Goal: Navigation & Orientation: Find specific page/section

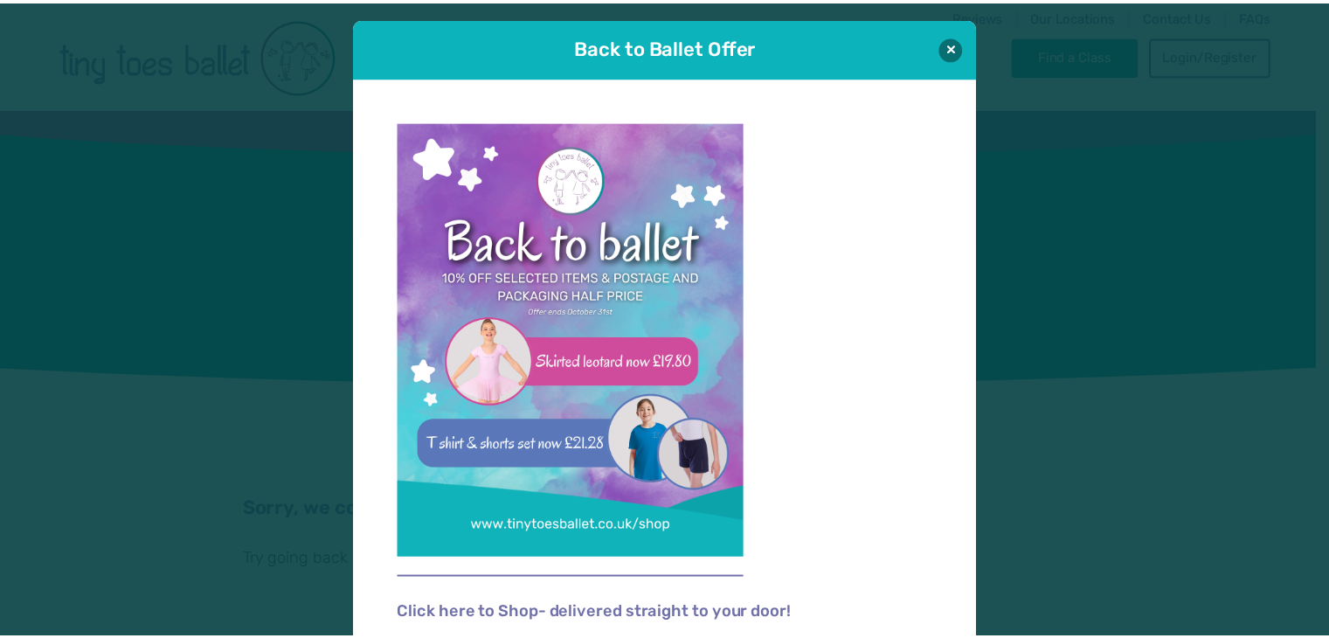
scroll to position [17, 0]
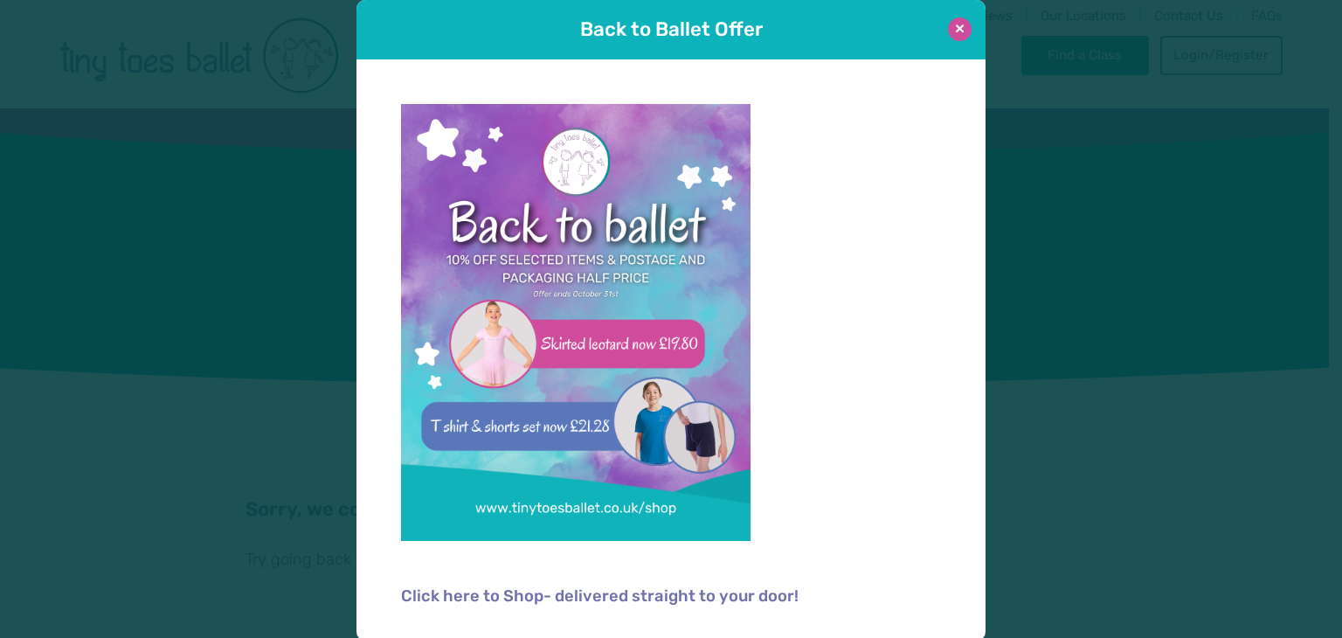
click at [950, 25] on button at bounding box center [960, 29] width 24 height 24
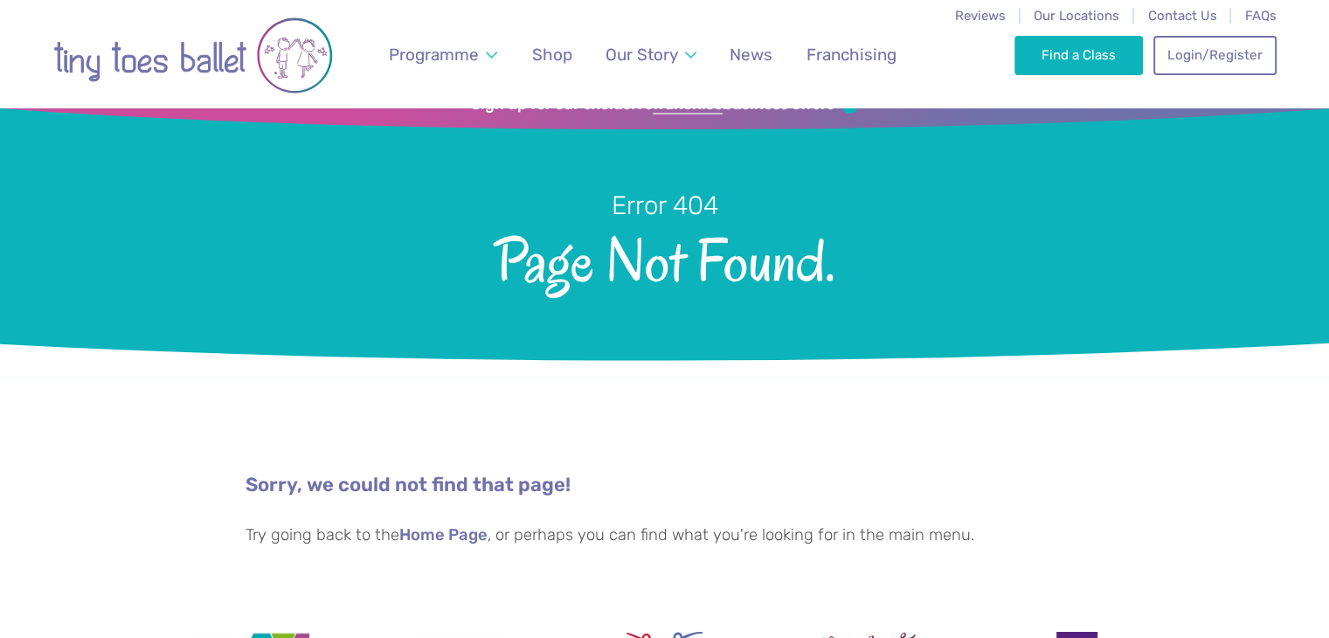
scroll to position [0, 0]
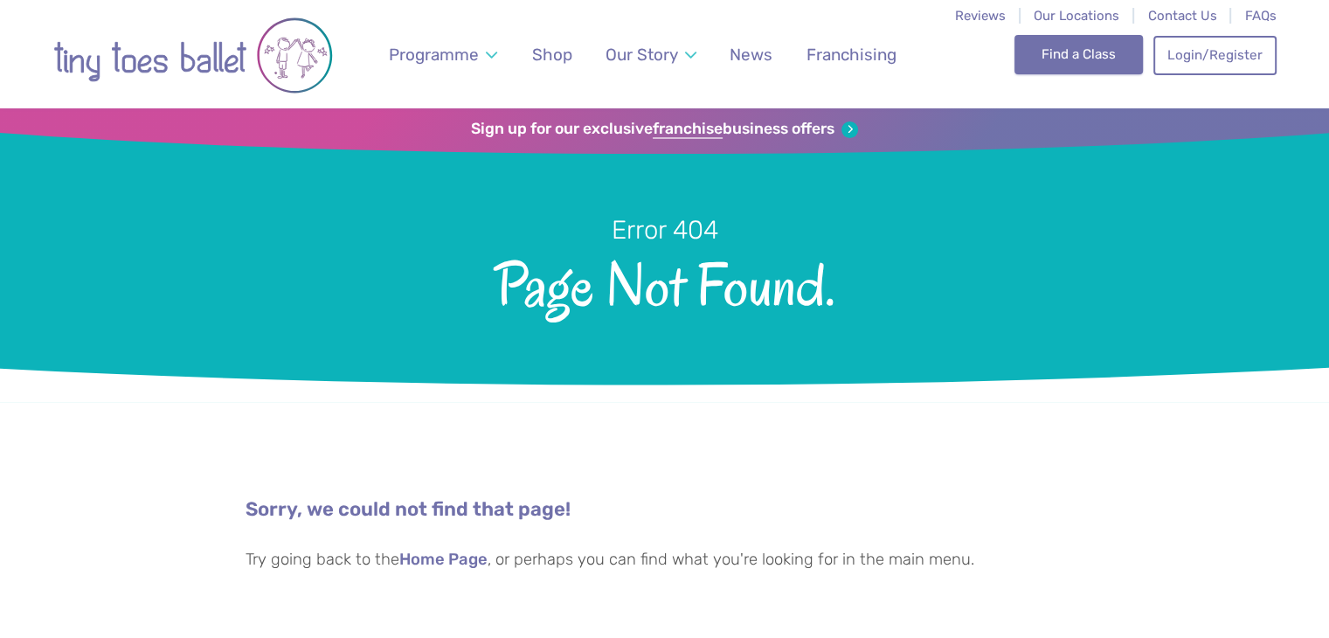
click at [1065, 46] on link "Find a Class" at bounding box center [1078, 54] width 128 height 38
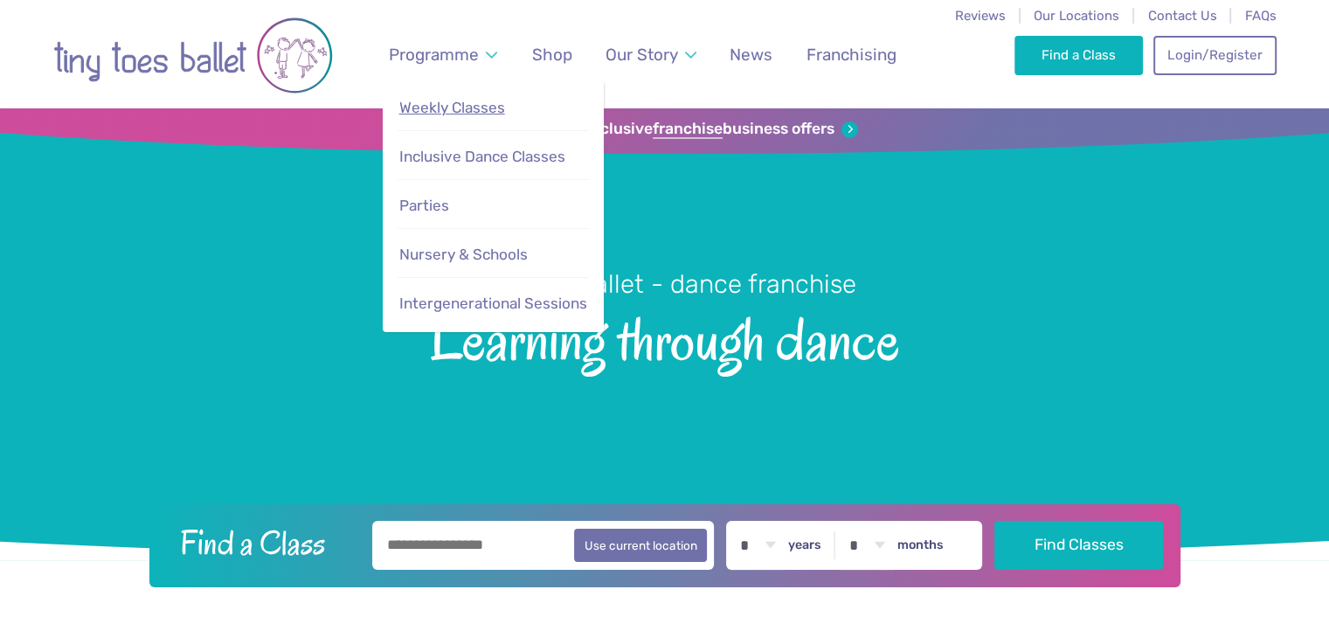
click at [482, 107] on span "Weekly Classes" at bounding box center [452, 107] width 106 height 17
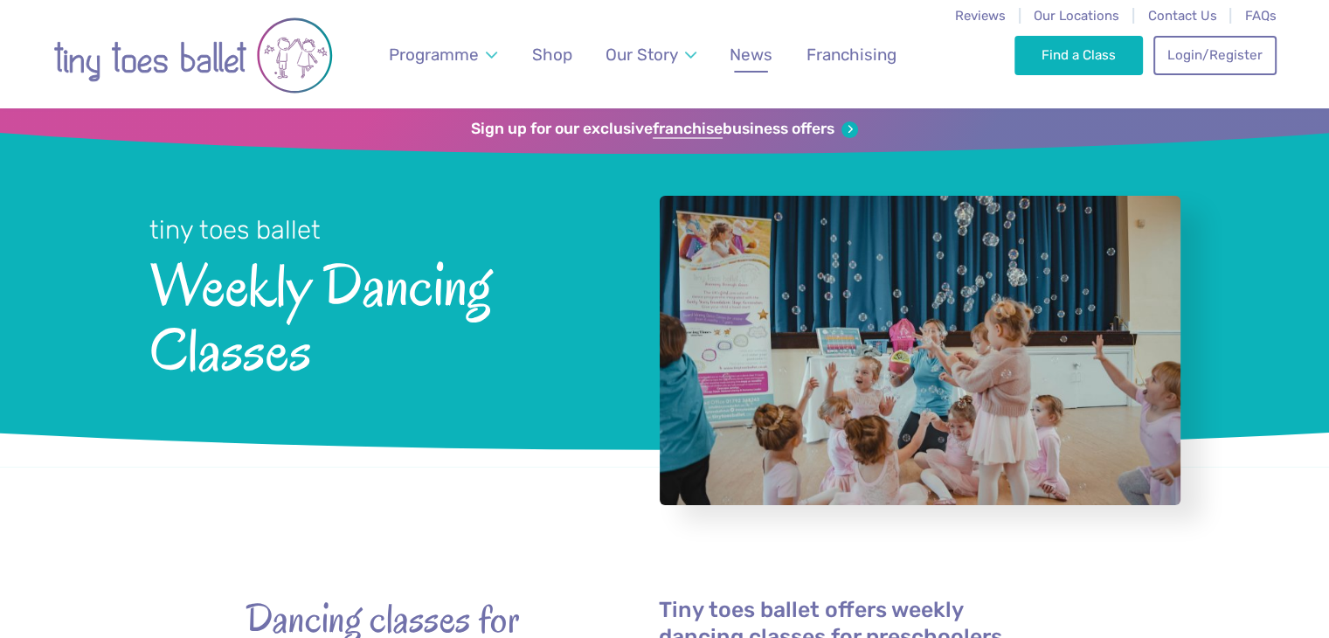
click at [752, 66] on link "News" at bounding box center [751, 54] width 59 height 41
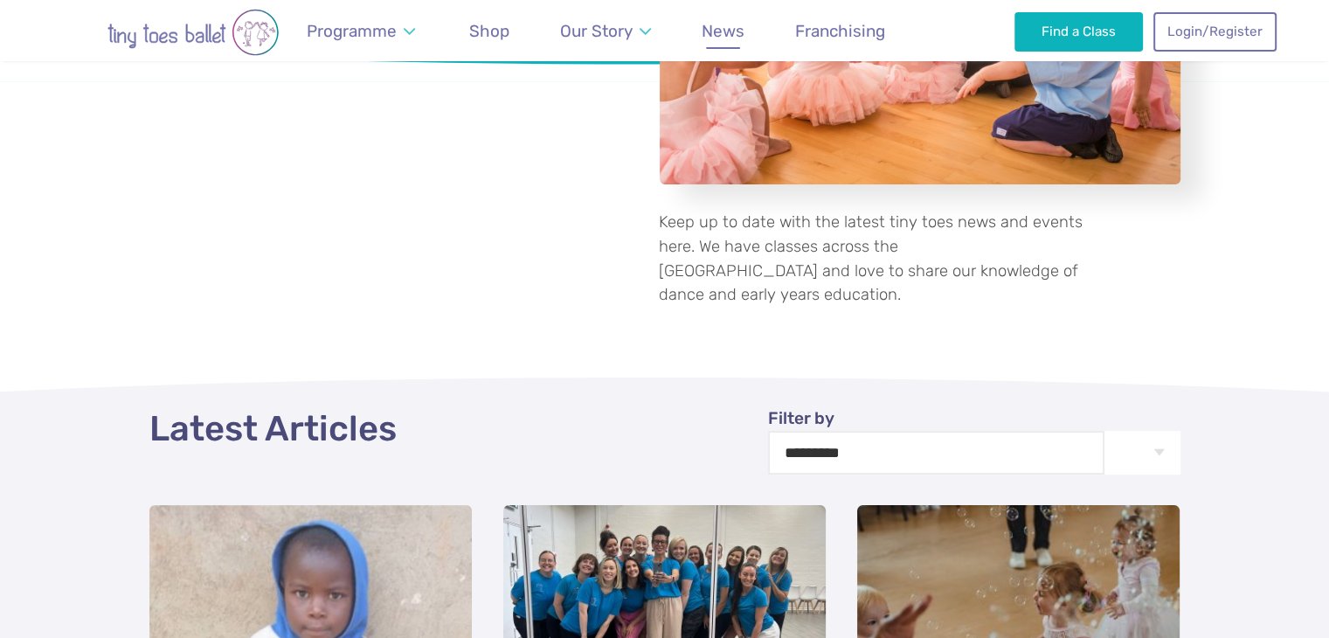
scroll to position [320, 0]
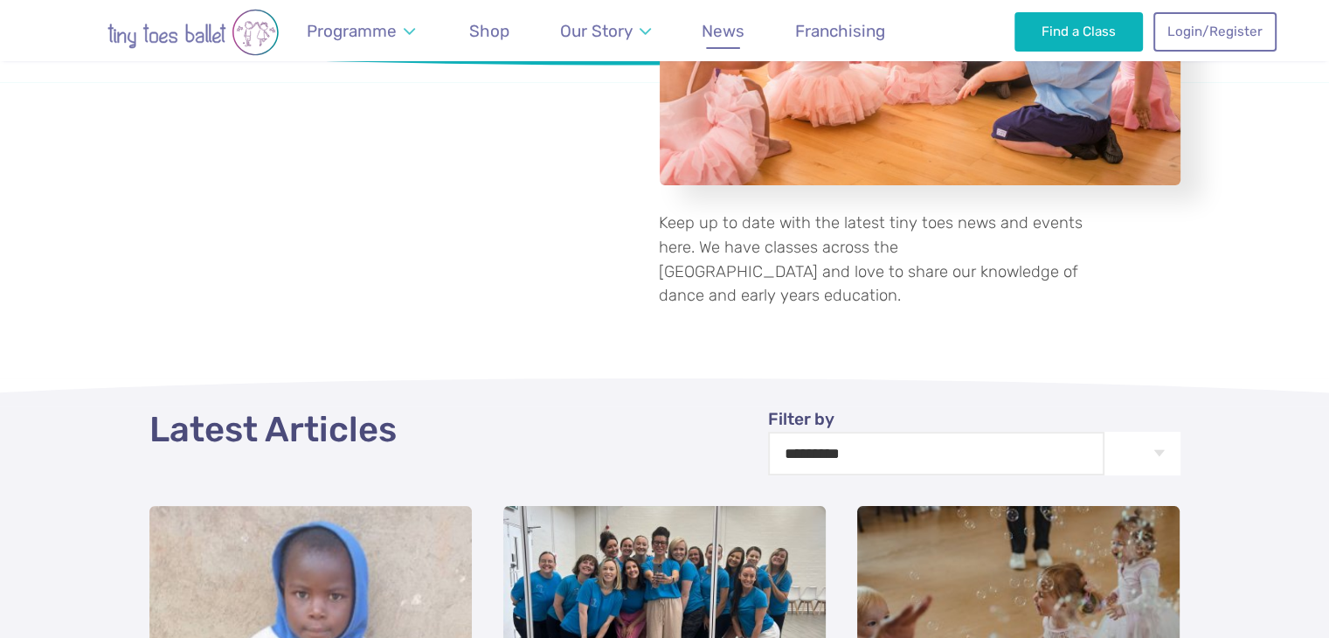
click at [807, 273] on p "Keep up to date with the latest tiny toes news and events here. We have classes…" at bounding box center [871, 259] width 425 height 96
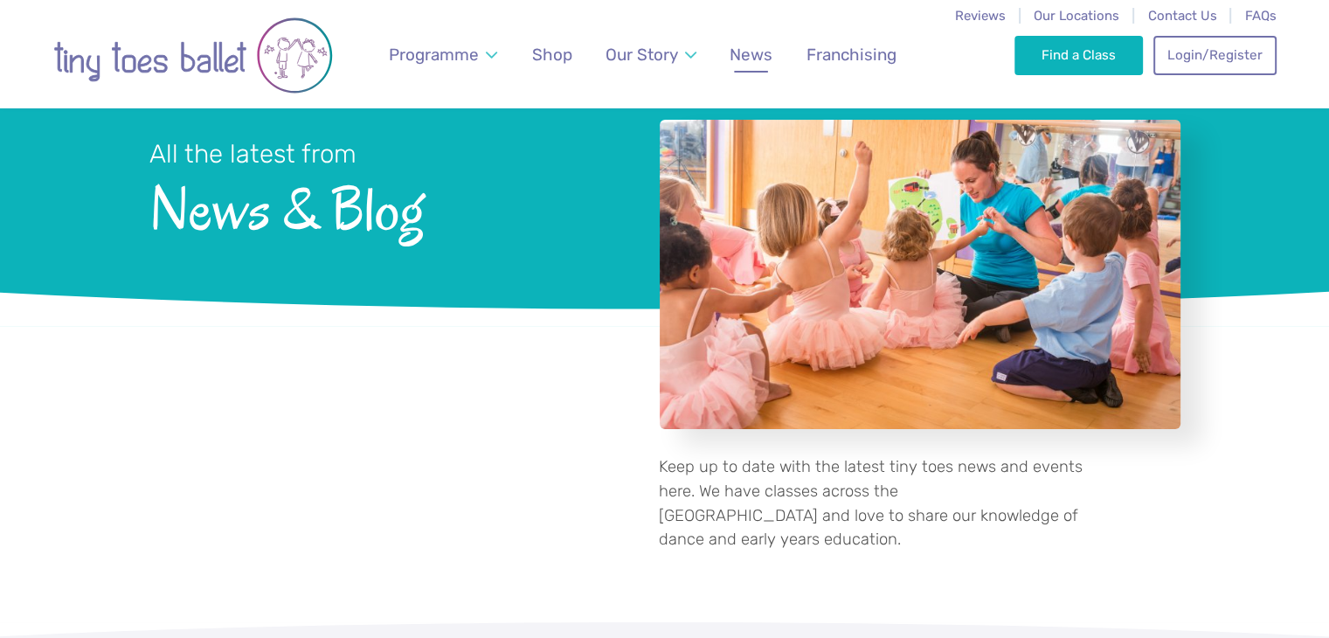
scroll to position [0, 0]
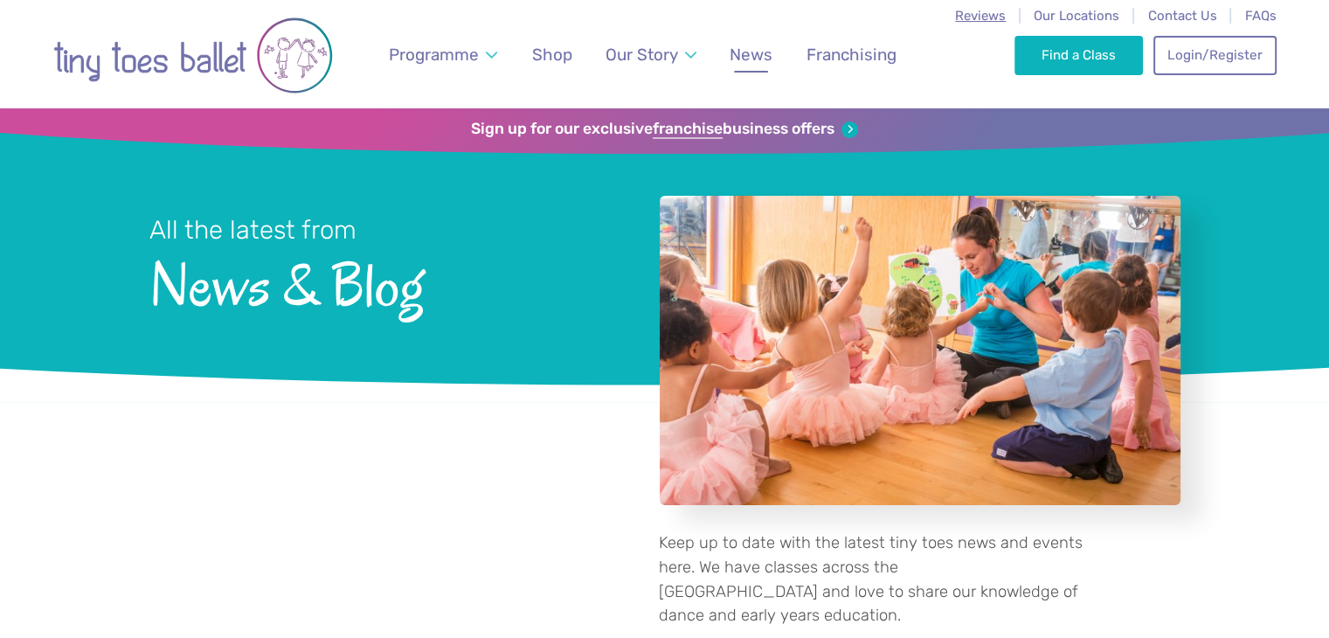
click at [982, 18] on span "Reviews" at bounding box center [980, 16] width 51 height 16
